Goal: Information Seeking & Learning: Learn about a topic

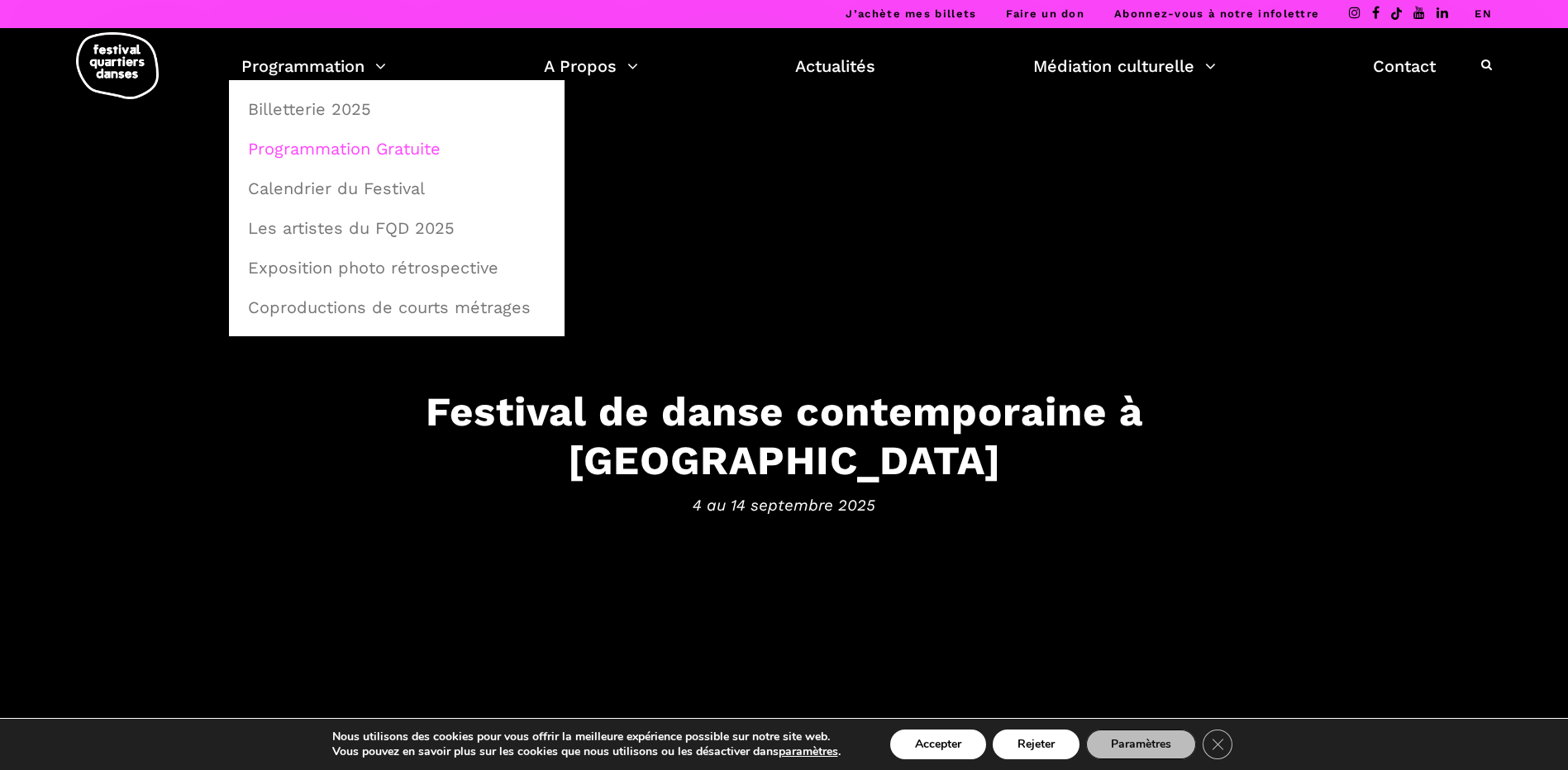
click at [319, 145] on link "Programmation Gratuite" at bounding box center [397, 148] width 318 height 38
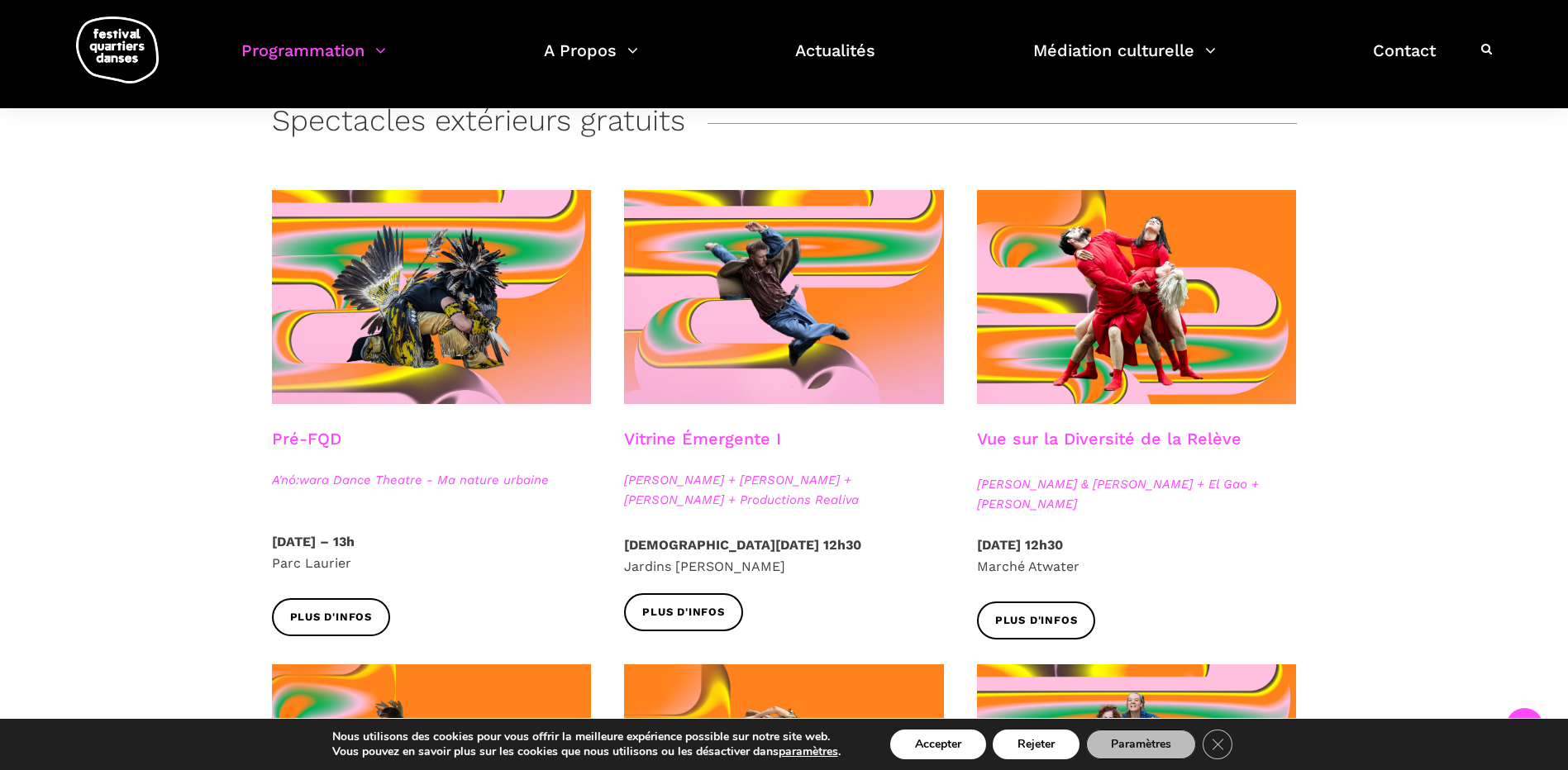
scroll to position [413, 0]
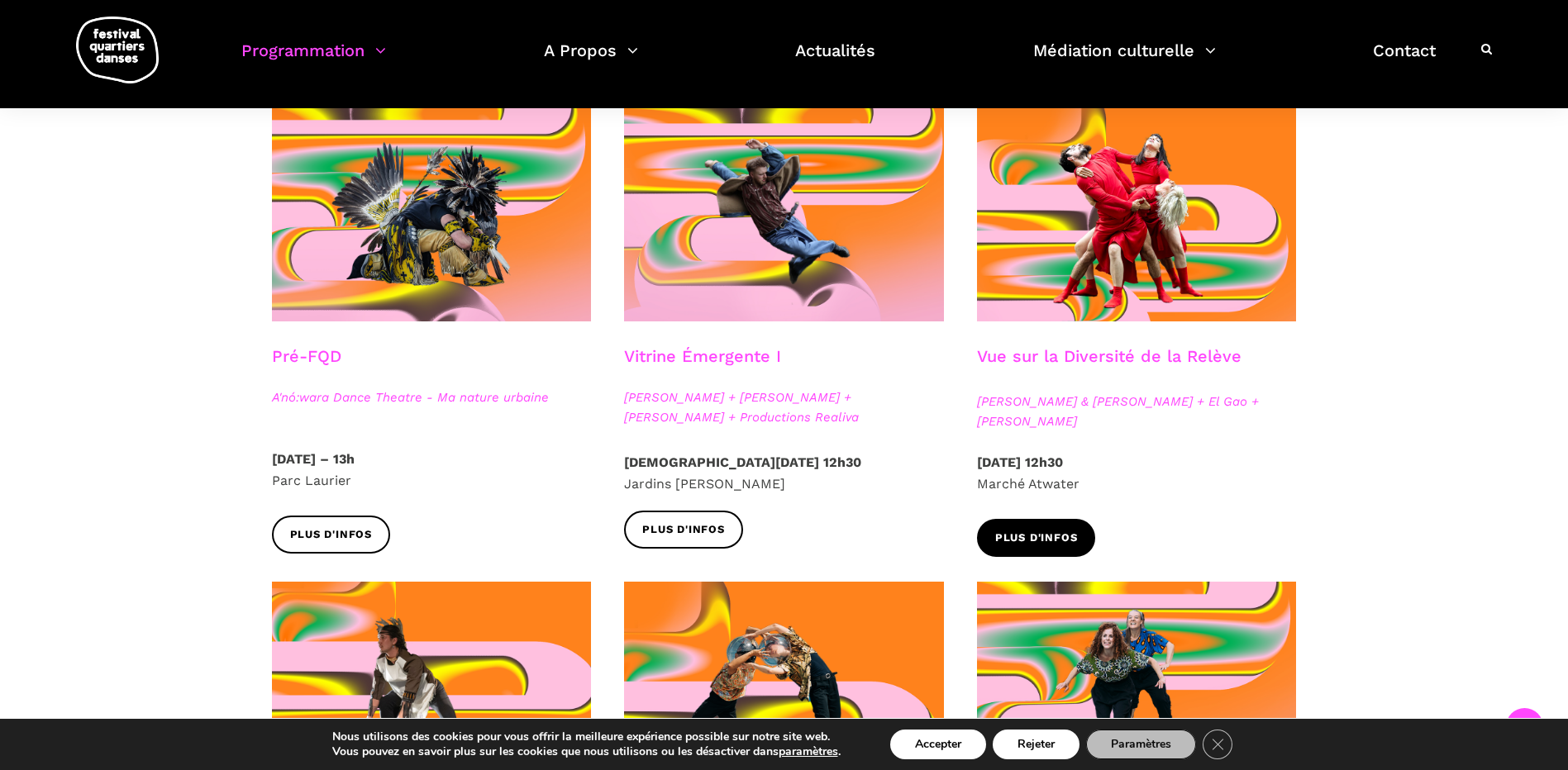
click at [1086, 541] on link "Plus d'infos" at bounding box center [1036, 538] width 119 height 37
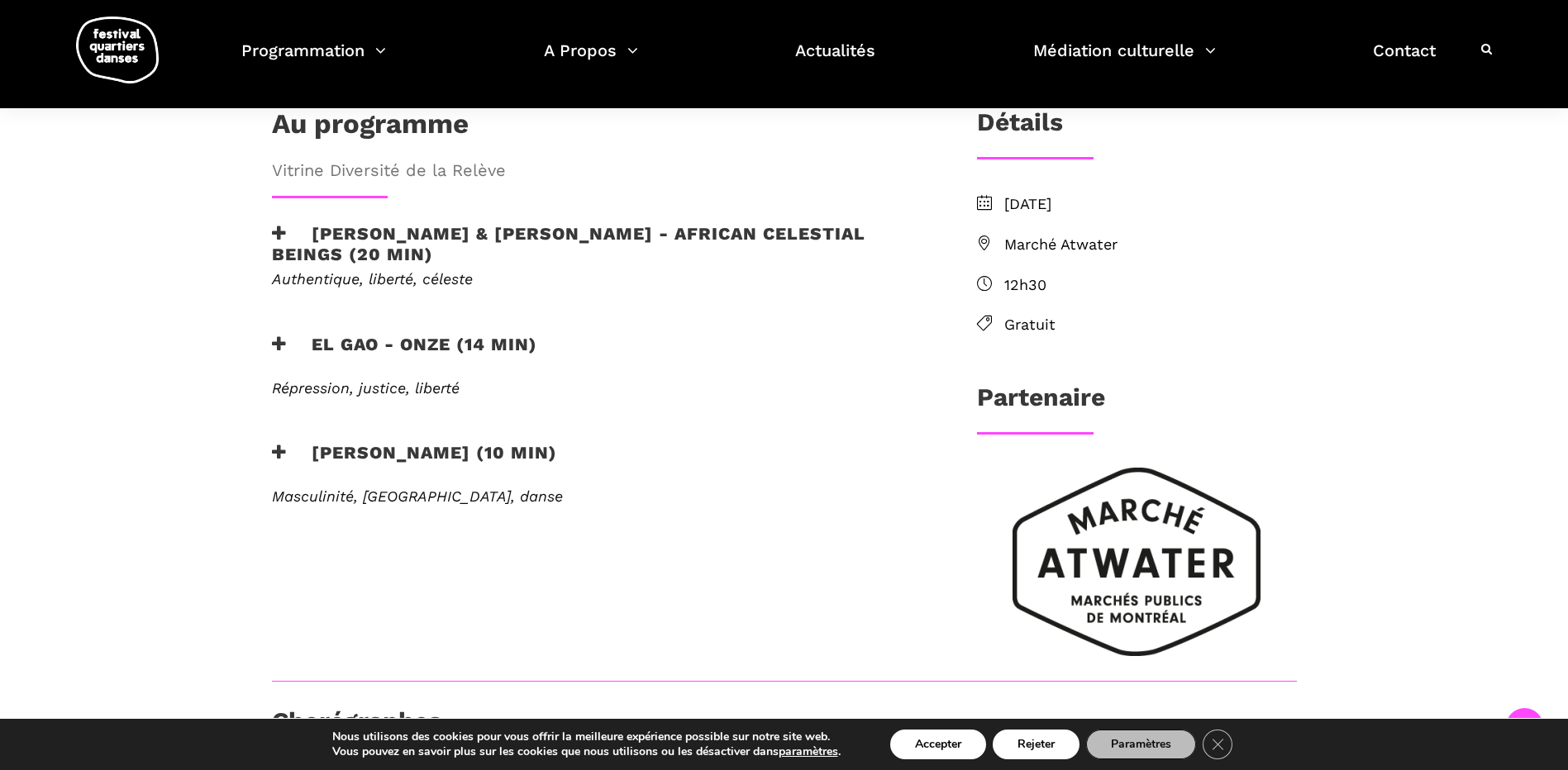
scroll to position [496, 0]
